Goal: Transaction & Acquisition: Subscribe to service/newsletter

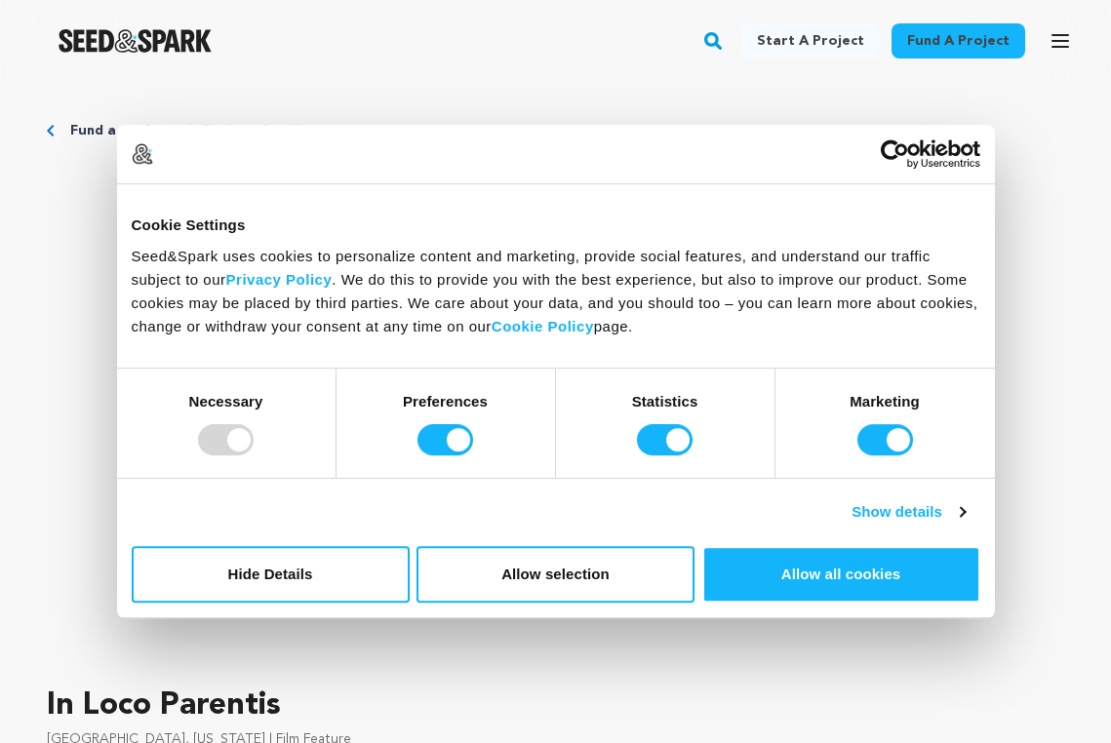
click at [235, 439] on div at bounding box center [226, 439] width 56 height 31
click at [449, 447] on input "Preferences" at bounding box center [445, 439] width 56 height 31
checkbox input "false"
click at [675, 439] on input "Statistics" at bounding box center [665, 439] width 56 height 31
checkbox input "false"
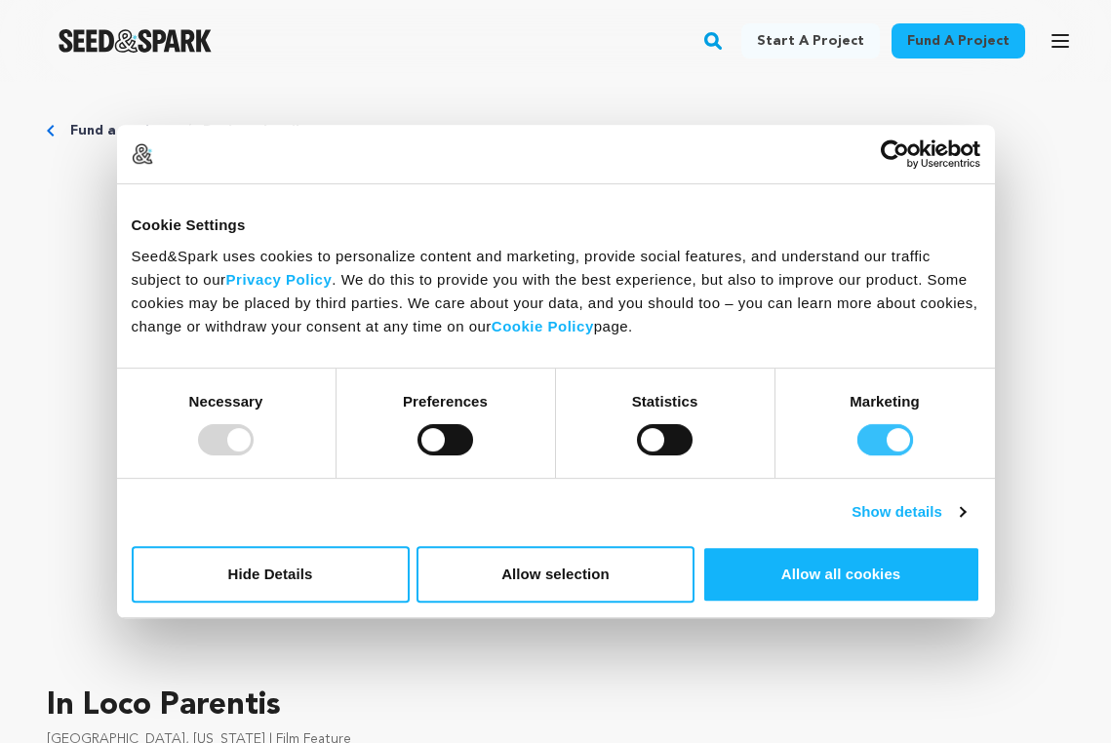
click at [899, 437] on input "Marketing" at bounding box center [885, 439] width 56 height 31
checkbox input "false"
click at [569, 573] on button "Allow selection" at bounding box center [555, 574] width 278 height 57
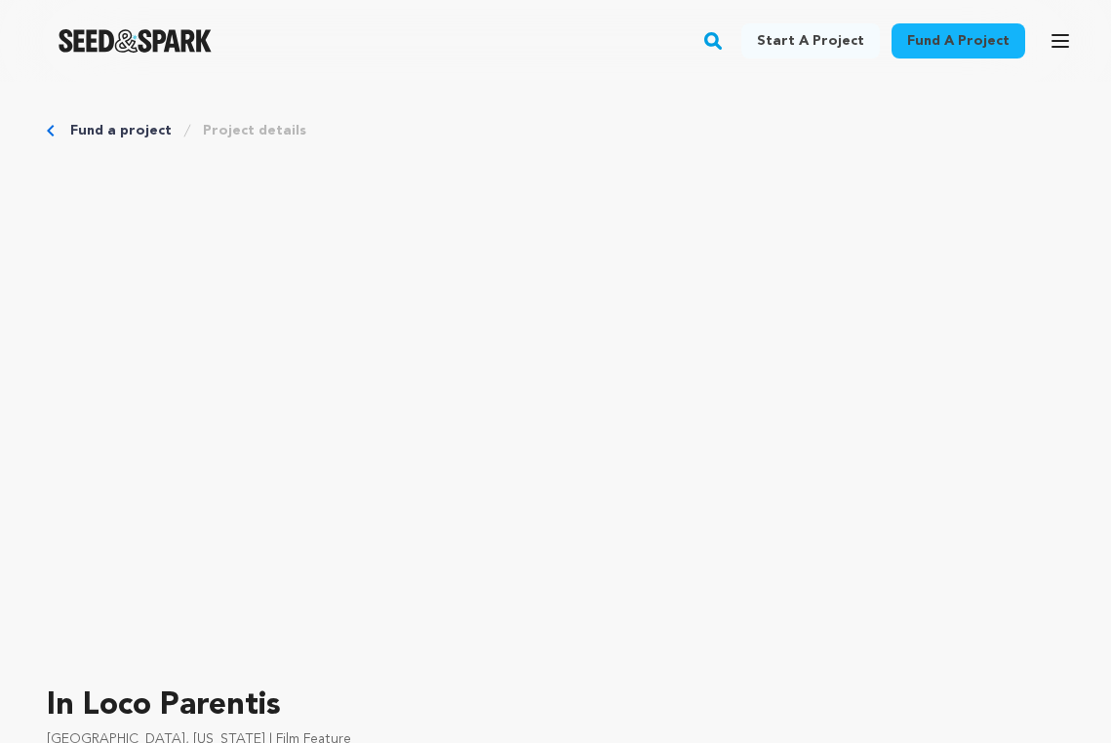
click at [1058, 37] on icon "button" at bounding box center [1059, 40] width 23 height 23
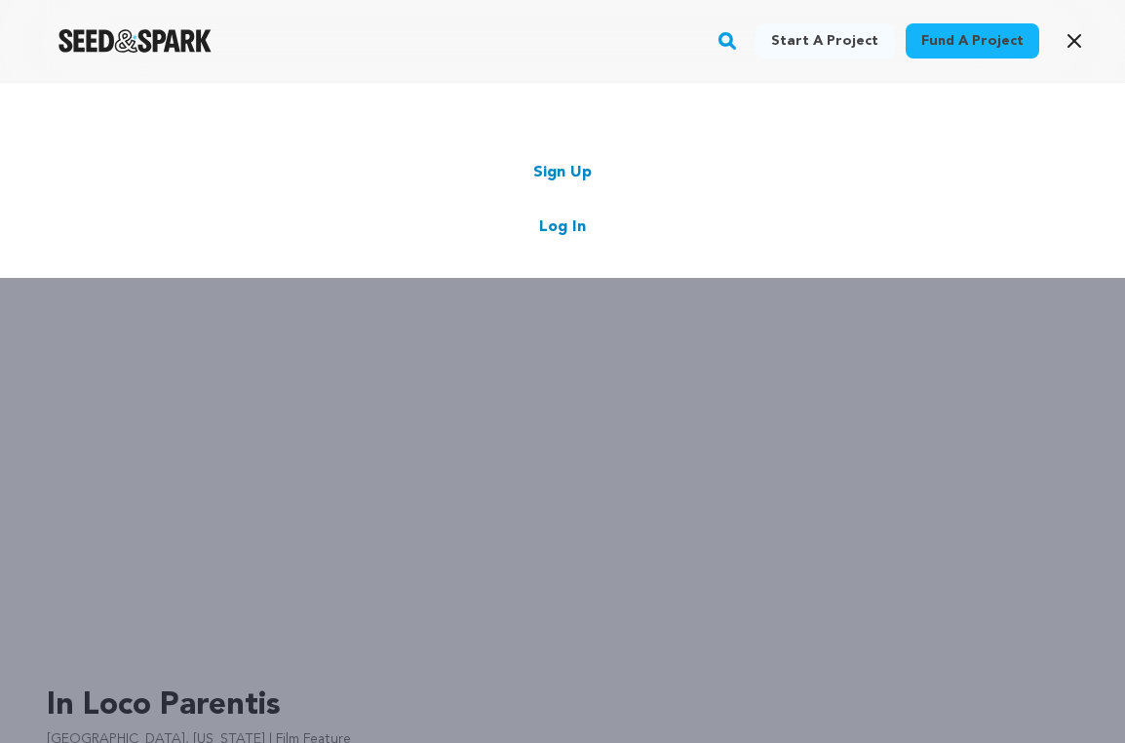
click at [1076, 42] on icon "button" at bounding box center [1075, 41] width 12 height 12
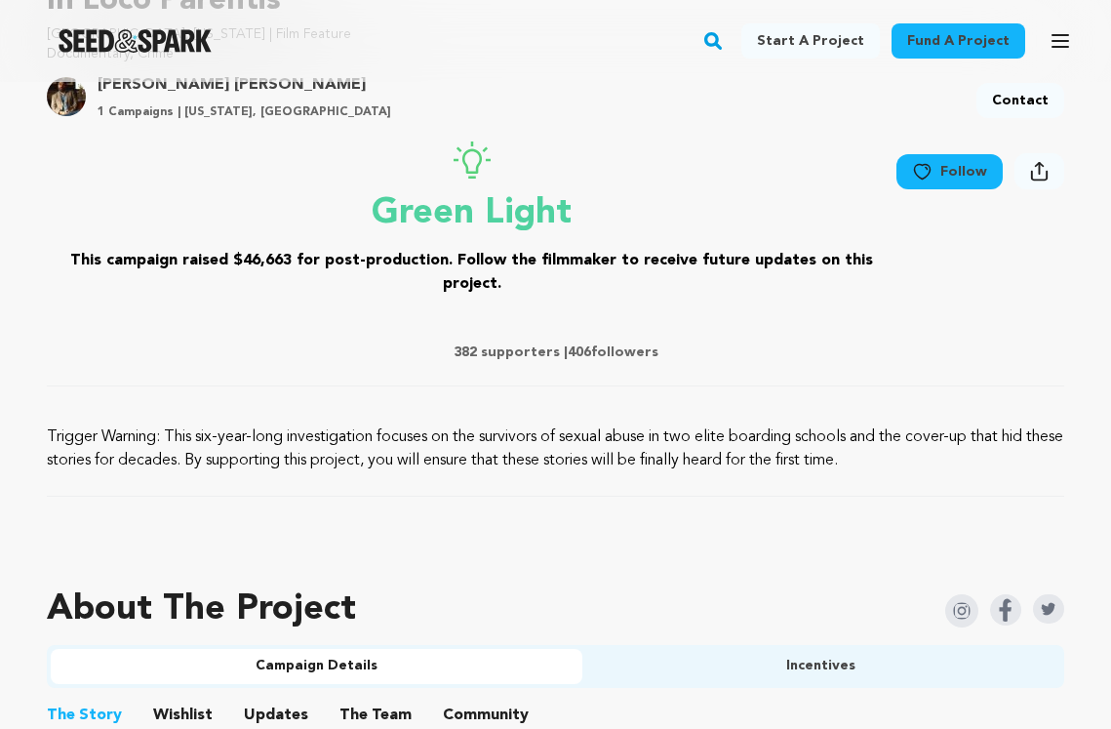
scroll to position [709, 0]
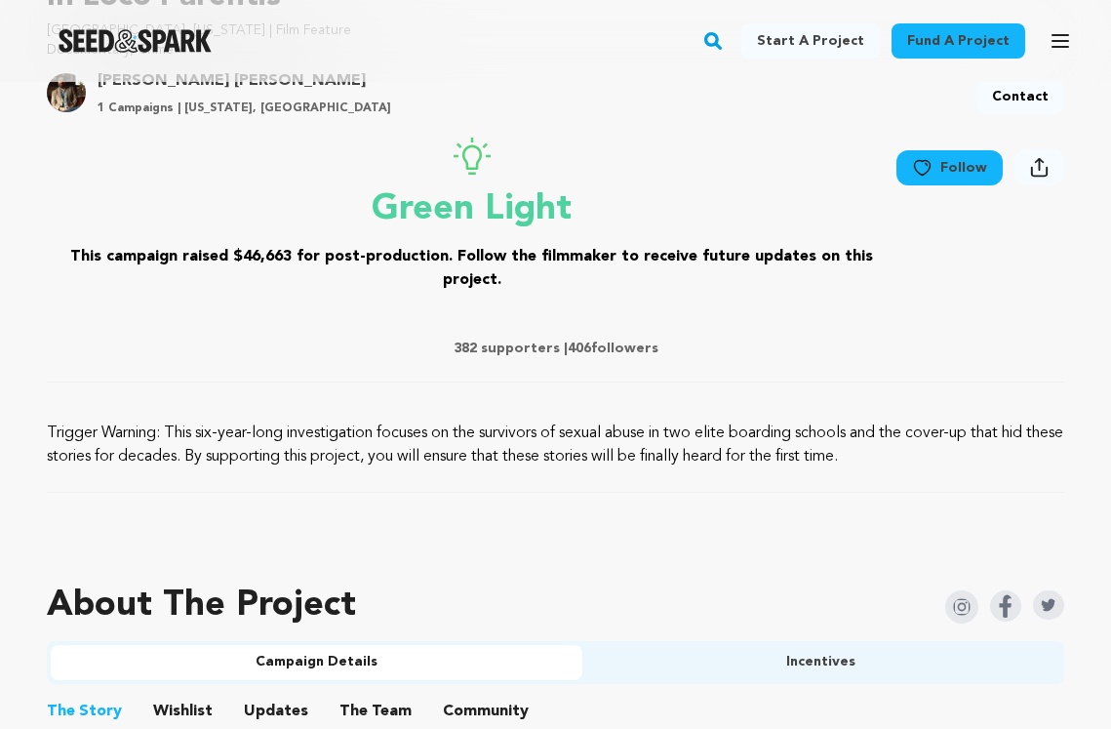
click at [966, 167] on link "Follow" at bounding box center [949, 167] width 106 height 35
